Goal: Task Accomplishment & Management: Complete application form

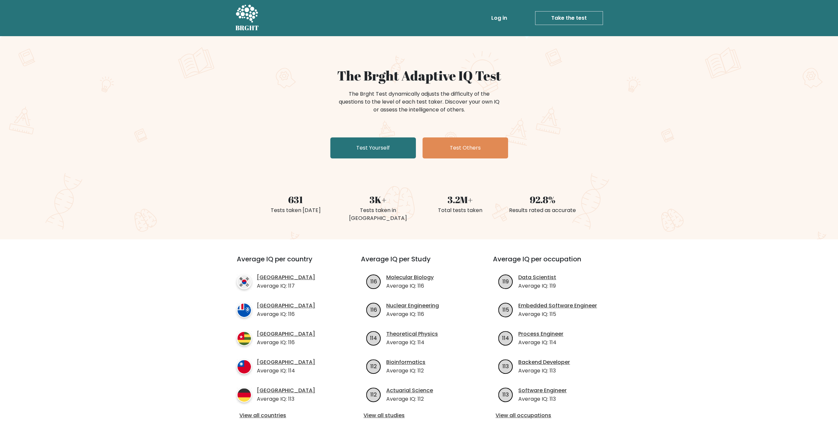
click at [552, 17] on link "Take the test" at bounding box center [569, 18] width 68 height 14
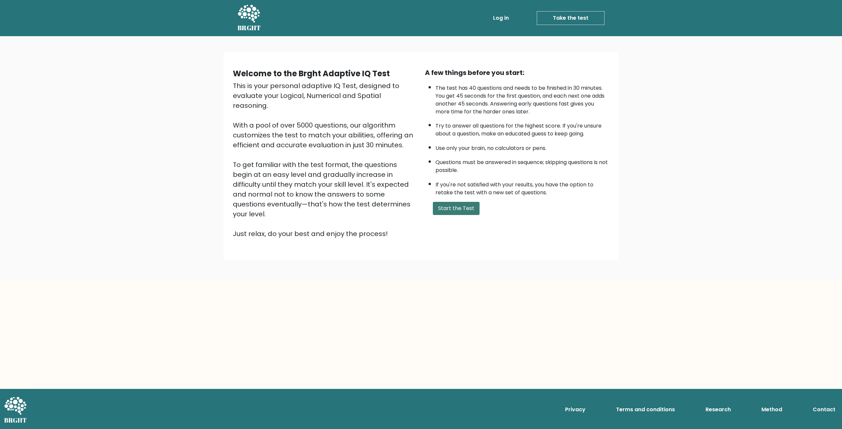
click at [451, 205] on button "Start the Test" at bounding box center [456, 208] width 47 height 13
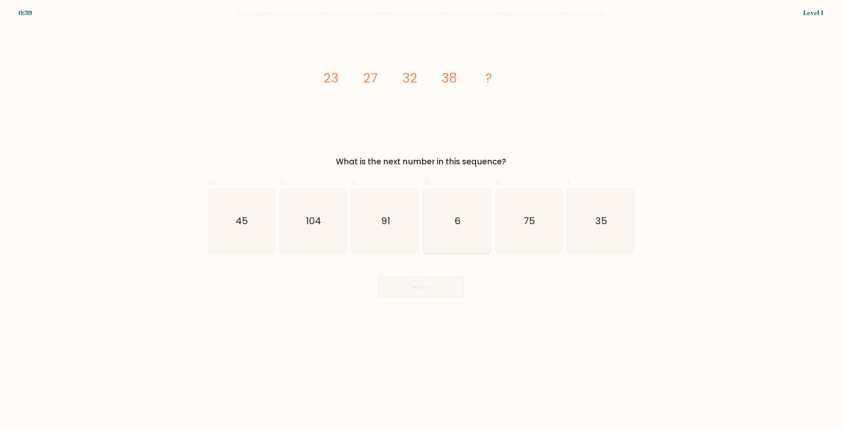
click at [466, 246] on icon "6" at bounding box center [458, 222] width 64 height 64
click at [422, 219] on input "d. 6" at bounding box center [421, 217] width 0 height 4
radio input "true"
click at [437, 289] on button "Next" at bounding box center [421, 287] width 86 height 21
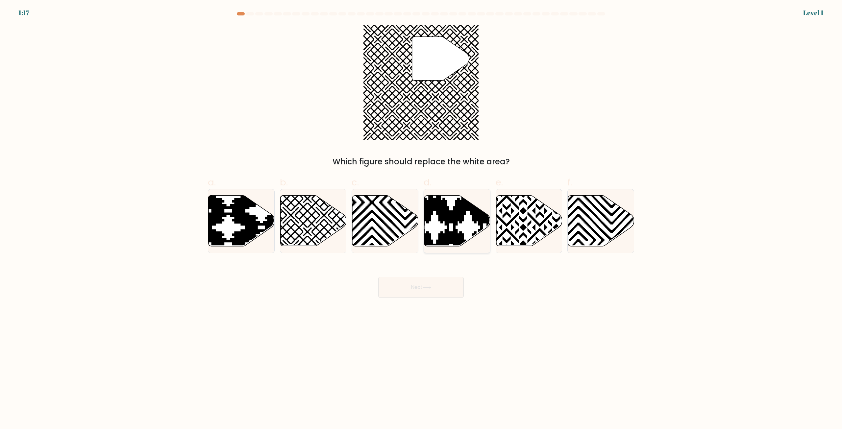
click at [450, 244] on icon at bounding box center [434, 194] width 133 height 133
click at [422, 219] on input "d." at bounding box center [421, 217] width 0 height 4
radio input "true"
click at [437, 283] on button "Next" at bounding box center [421, 287] width 86 height 21
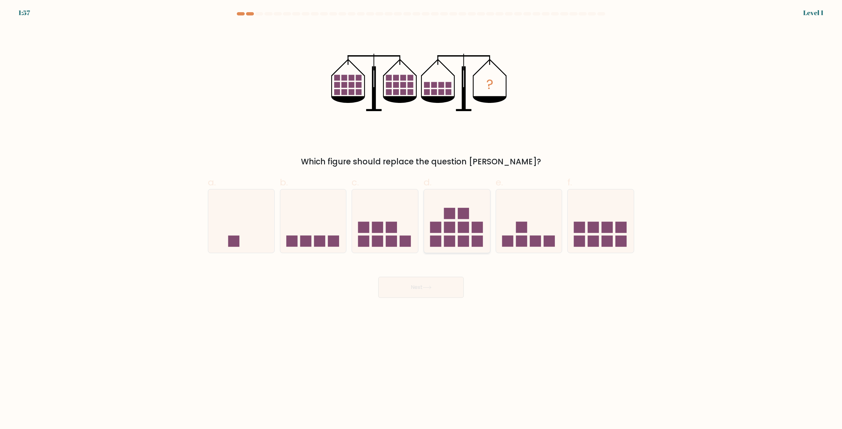
click at [445, 245] on rect at bounding box center [449, 241] width 11 height 11
click at [422, 219] on input "d." at bounding box center [421, 217] width 0 height 4
radio input "true"
click at [448, 294] on button "Next" at bounding box center [421, 287] width 86 height 21
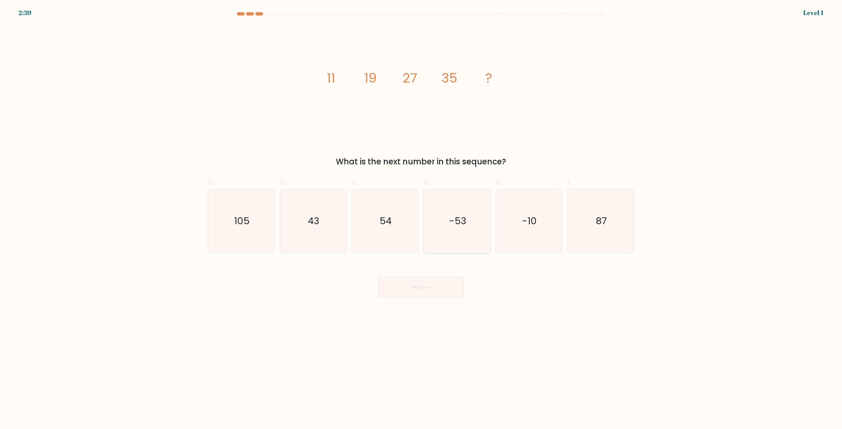
click at [463, 246] on icon "-53" at bounding box center [458, 222] width 64 height 64
click at [422, 219] on input "d. -53" at bounding box center [421, 217] width 0 height 4
radio input "true"
click at [446, 285] on button "Next" at bounding box center [421, 287] width 86 height 21
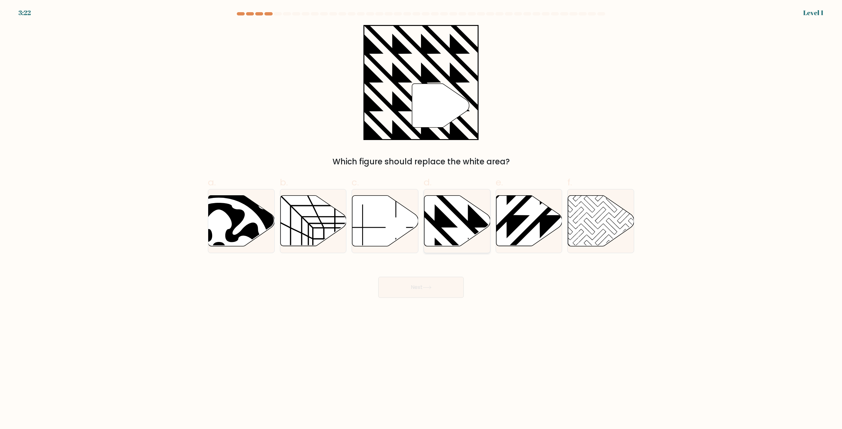
click at [460, 233] on icon at bounding box center [458, 221] width 66 height 51
click at [422, 219] on input "d." at bounding box center [421, 217] width 0 height 4
radio input "true"
click at [446, 289] on button "Next" at bounding box center [421, 287] width 86 height 21
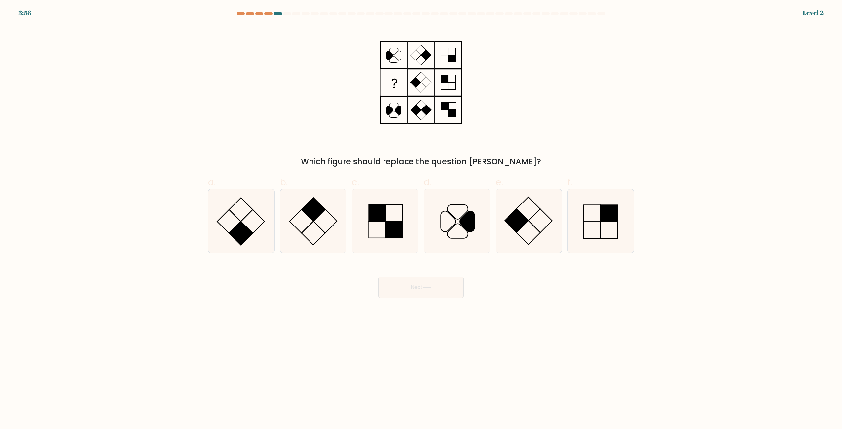
click at [398, 62] on icon at bounding box center [394, 59] width 9 height 6
click at [447, 217] on icon at bounding box center [458, 222] width 64 height 64
click at [422, 217] on input "d." at bounding box center [421, 217] width 0 height 4
radio input "true"
click at [430, 280] on button "Next" at bounding box center [421, 287] width 86 height 21
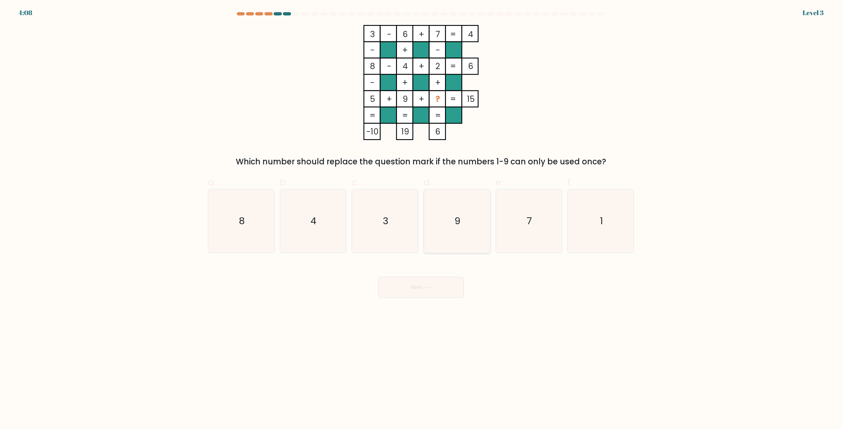
click at [435, 248] on icon "9" at bounding box center [458, 222] width 64 height 64
click at [422, 219] on input "d. 9" at bounding box center [421, 217] width 0 height 4
radio input "true"
click at [429, 277] on button "Next" at bounding box center [421, 287] width 86 height 21
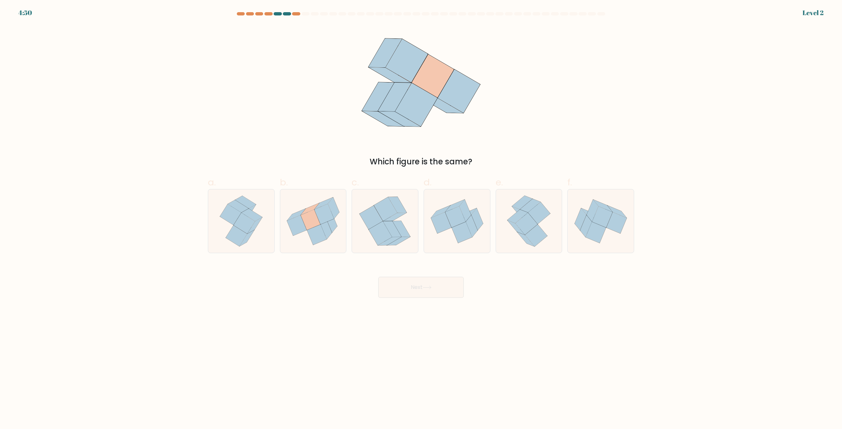
click at [426, 281] on button "Next" at bounding box center [421, 287] width 86 height 21
click at [442, 238] on icon at bounding box center [457, 221] width 66 height 55
click at [422, 219] on input "d." at bounding box center [421, 217] width 0 height 4
radio input "true"
click at [425, 289] on icon at bounding box center [427, 288] width 9 height 4
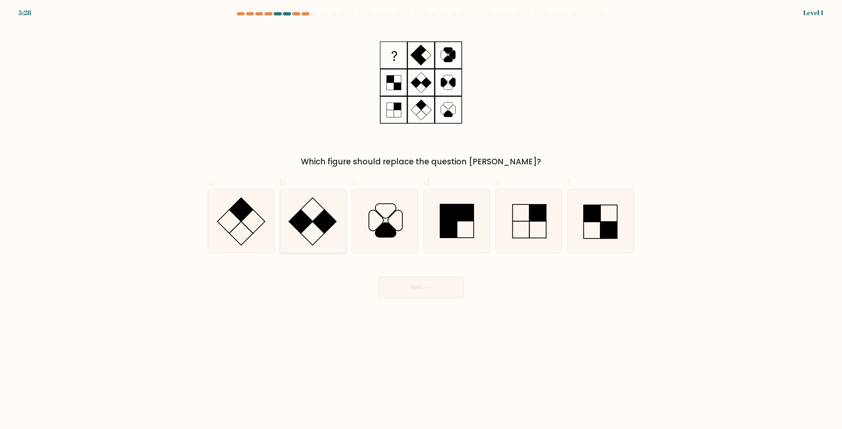
click at [326, 217] on rect at bounding box center [325, 222] width 24 height 24
click at [421, 217] on input "b." at bounding box center [421, 217] width 0 height 4
radio input "true"
click at [596, 224] on icon at bounding box center [601, 222] width 64 height 64
click at [422, 219] on input "f." at bounding box center [421, 217] width 0 height 4
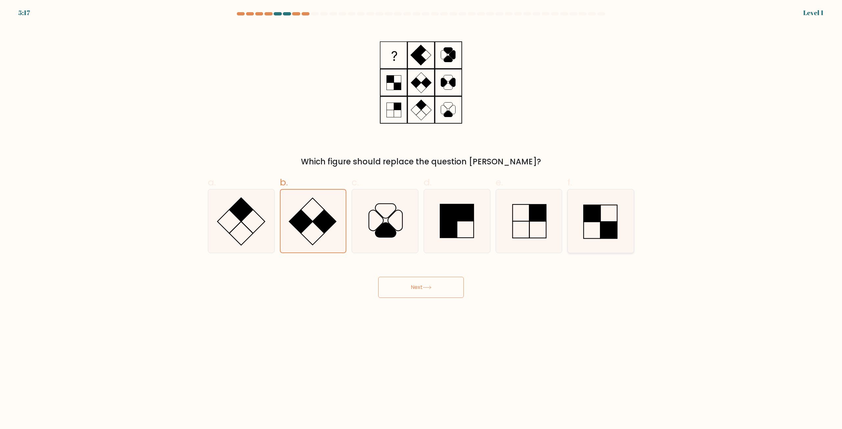
radio input "true"
click at [451, 280] on button "Next" at bounding box center [421, 287] width 86 height 21
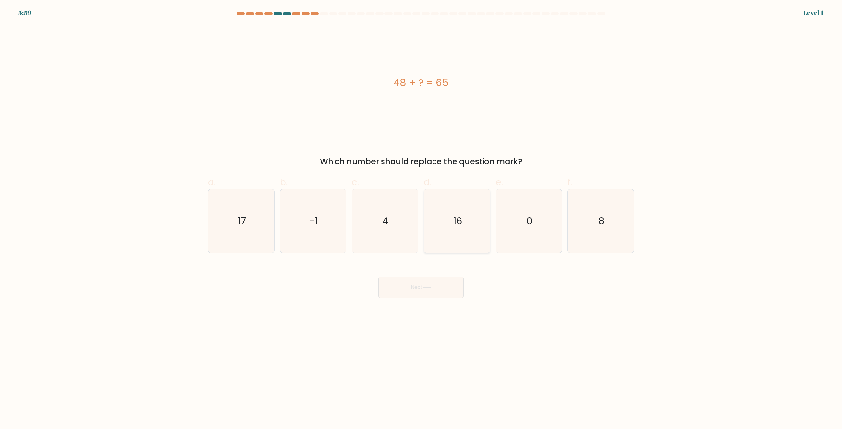
click at [466, 241] on icon "16" at bounding box center [458, 222] width 64 height 64
click at [422, 219] on input "d. 16" at bounding box center [421, 217] width 0 height 4
radio input "true"
click at [428, 286] on button "Next" at bounding box center [421, 287] width 86 height 21
